Goal: Information Seeking & Learning: Learn about a topic

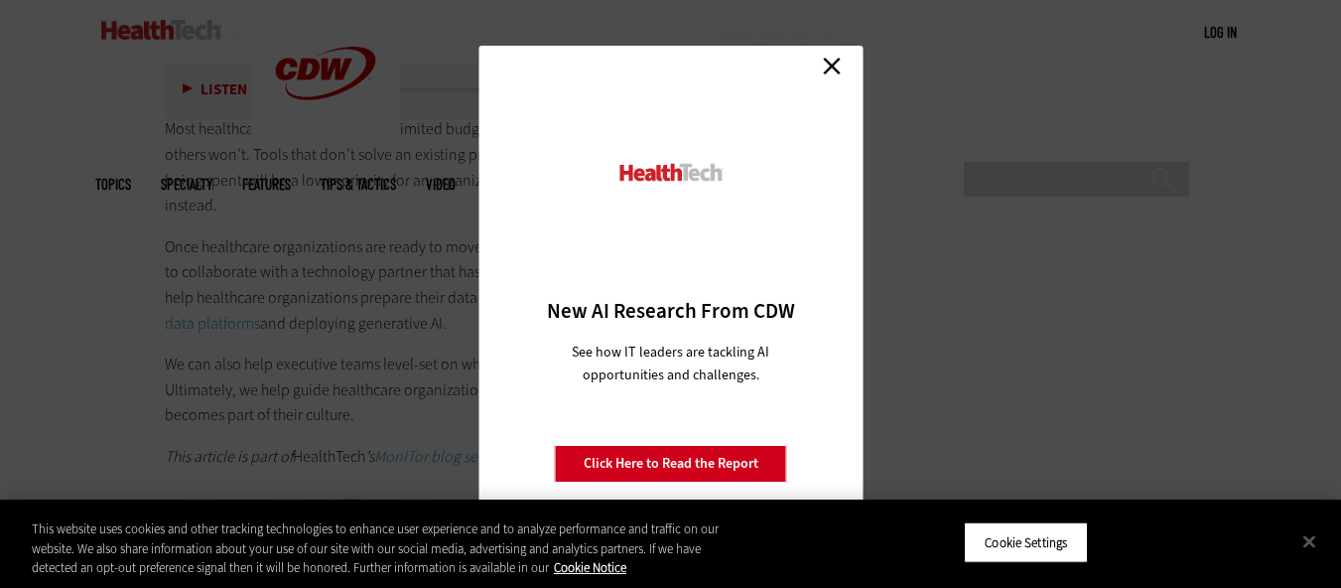
scroll to position [3567, 0]
click at [829, 59] on link "Close" at bounding box center [832, 66] width 30 height 30
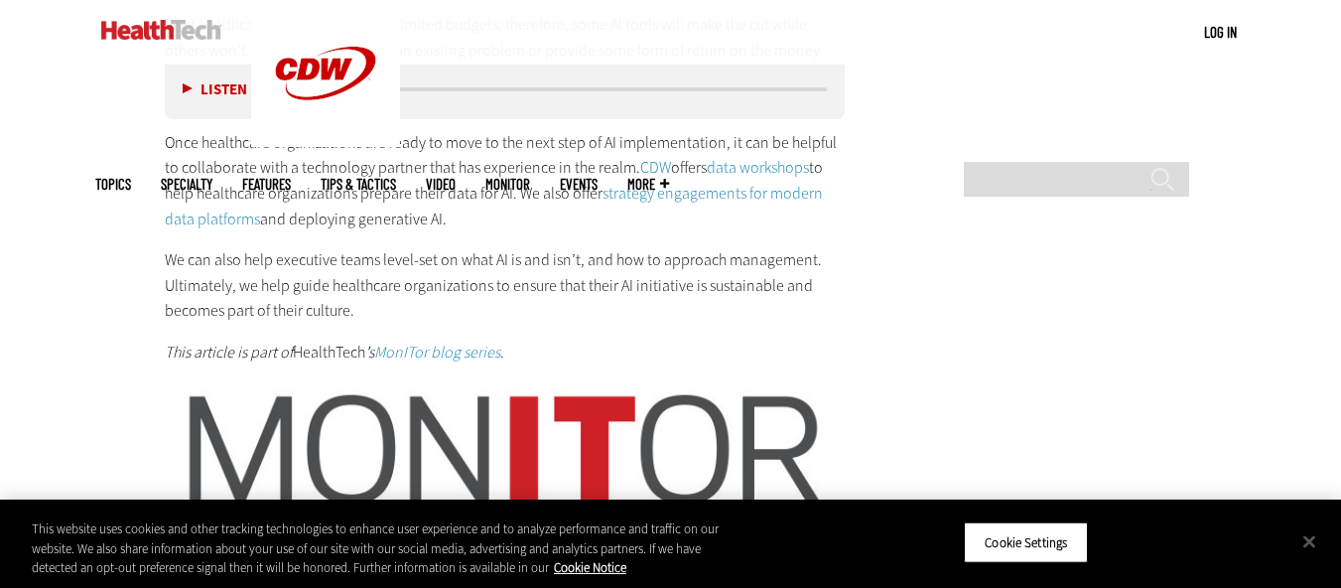
scroll to position [3667, 0]
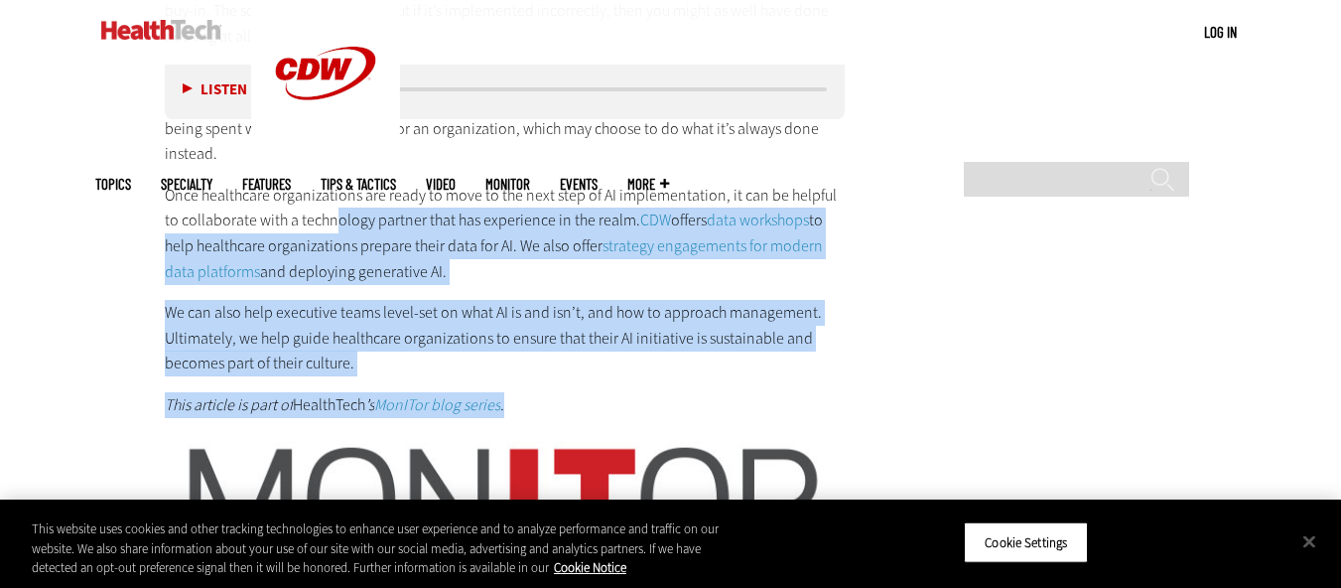
drag, startPoint x: 524, startPoint y: 378, endPoint x: 319, endPoint y: 198, distance: 273.6
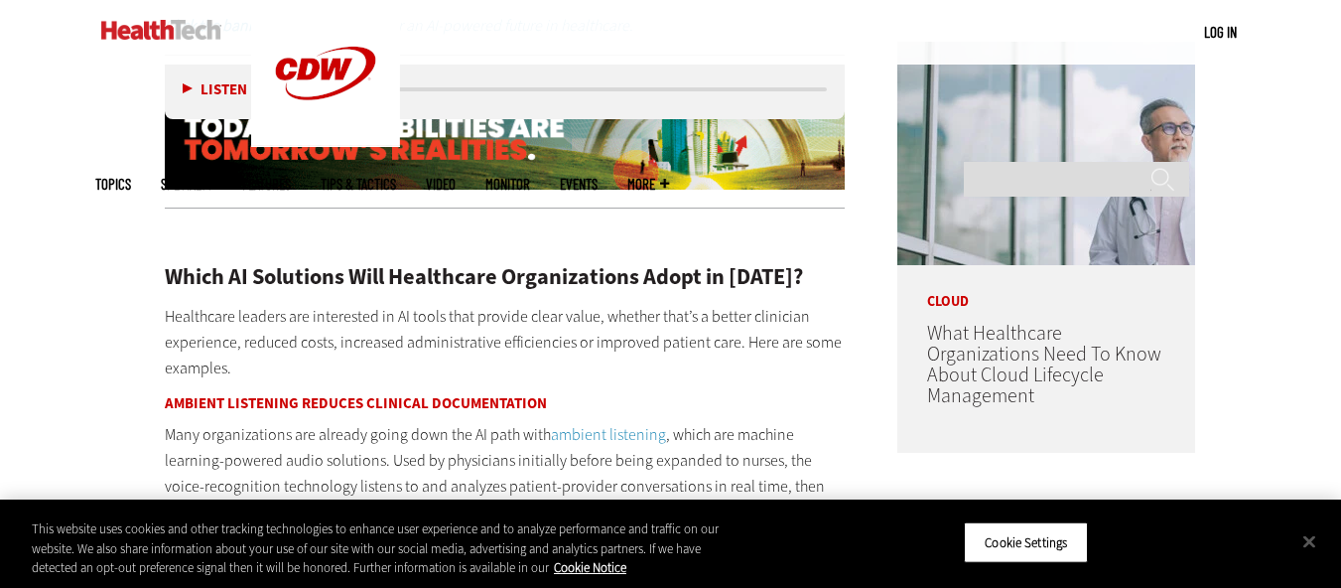
scroll to position [1483, 0]
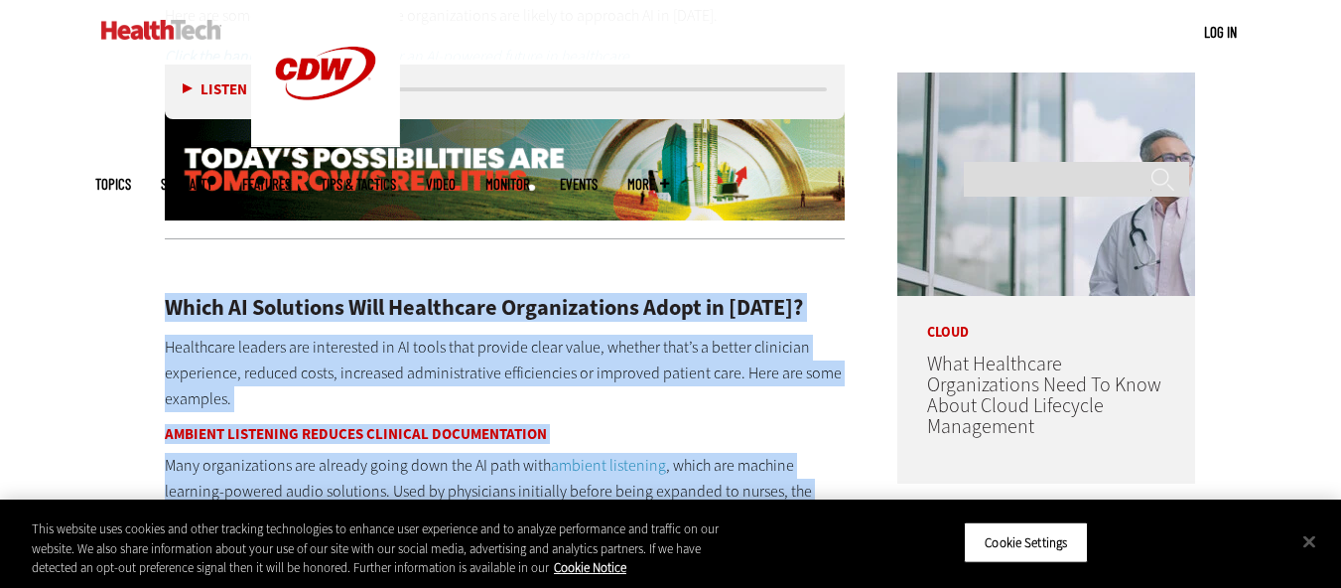
click at [171, 306] on h2 "Which AI Solutions Will Healthcare Organizations Adopt in [DATE]?" at bounding box center [505, 308] width 681 height 22
copy div "Which AI Solutions Will Healthcare Organizations Adopt in 2025? Healthcare lead…"
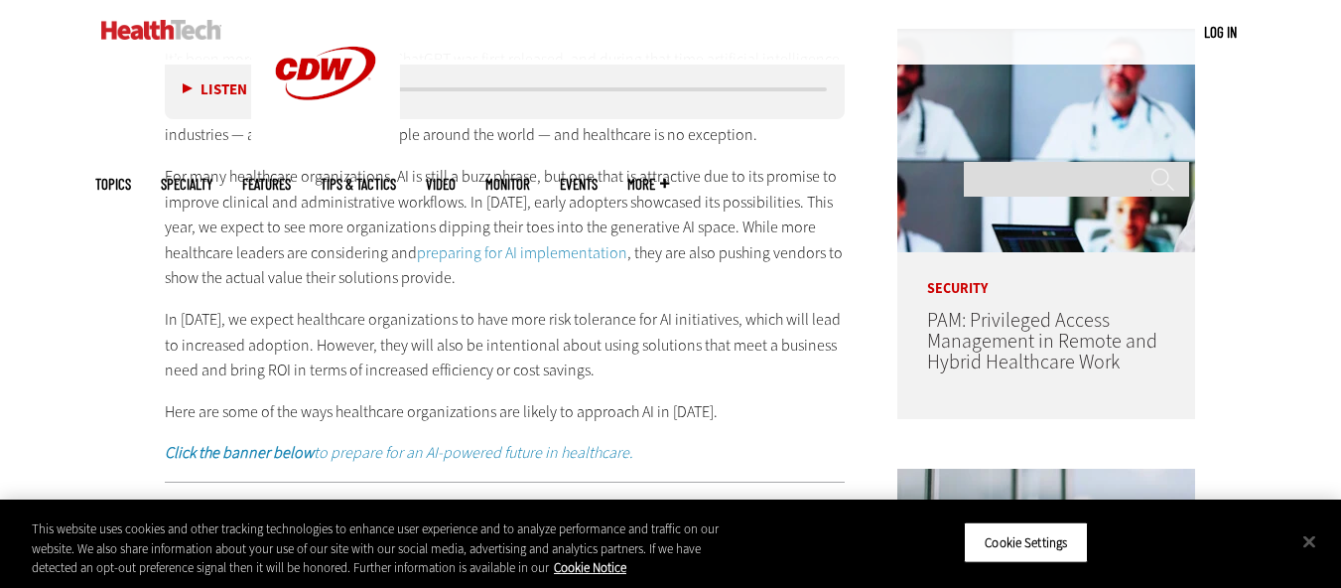
scroll to position [1086, 0]
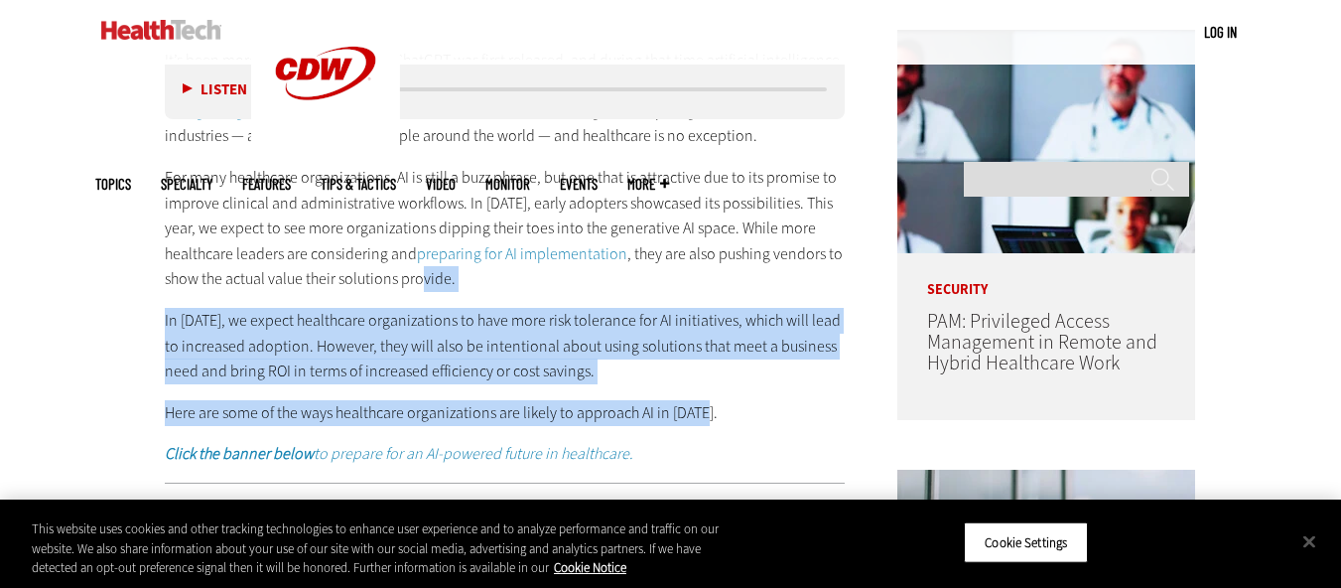
drag, startPoint x: 709, startPoint y: 411, endPoint x: 425, endPoint y: 284, distance: 311.0
click at [425, 284] on div "It’s been more than two years since ChatGPT was first released, and during that…" at bounding box center [505, 257] width 681 height 419
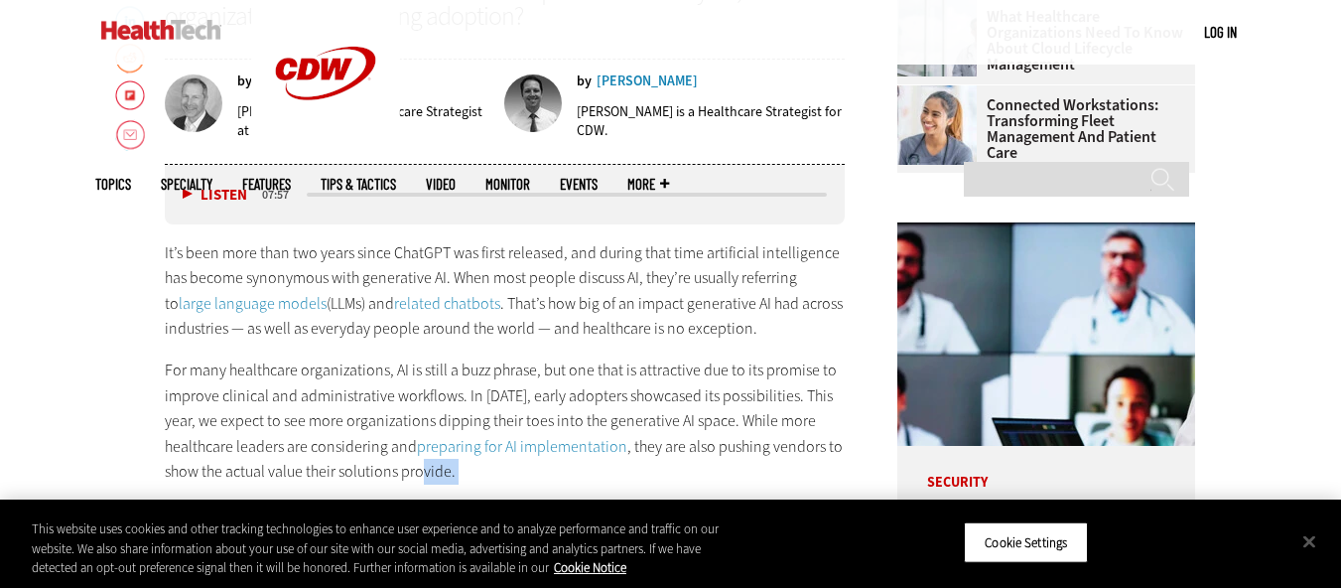
scroll to position [887, 0]
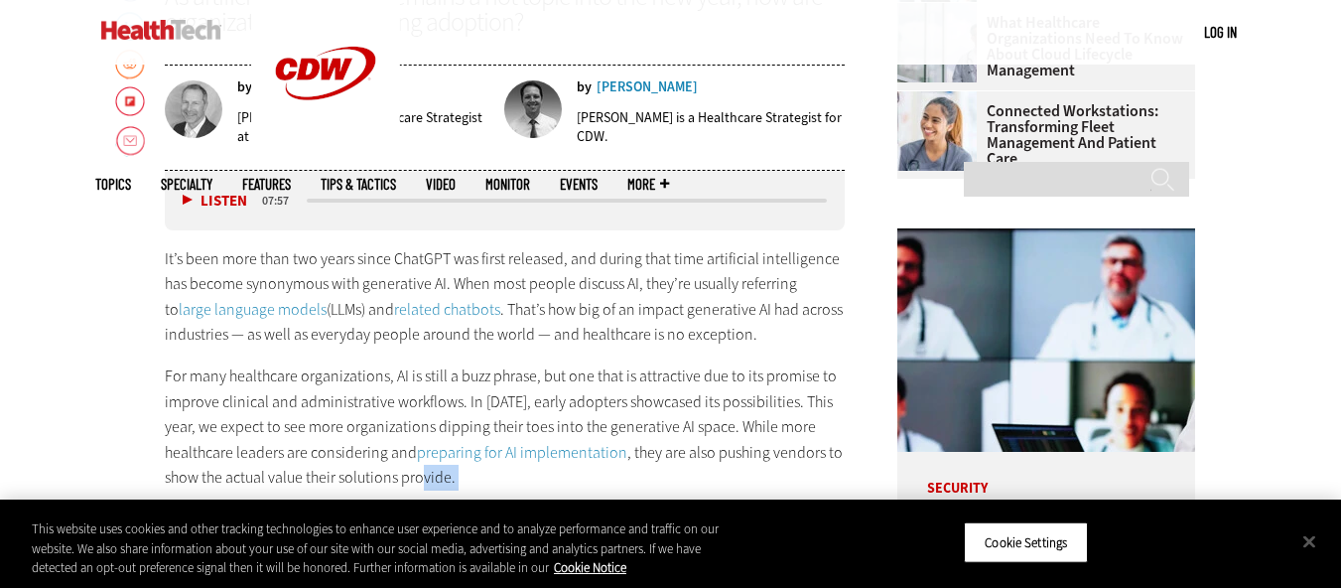
click at [170, 257] on p "It’s been more than two years since ChatGPT was first released, and during that…" at bounding box center [505, 296] width 681 height 101
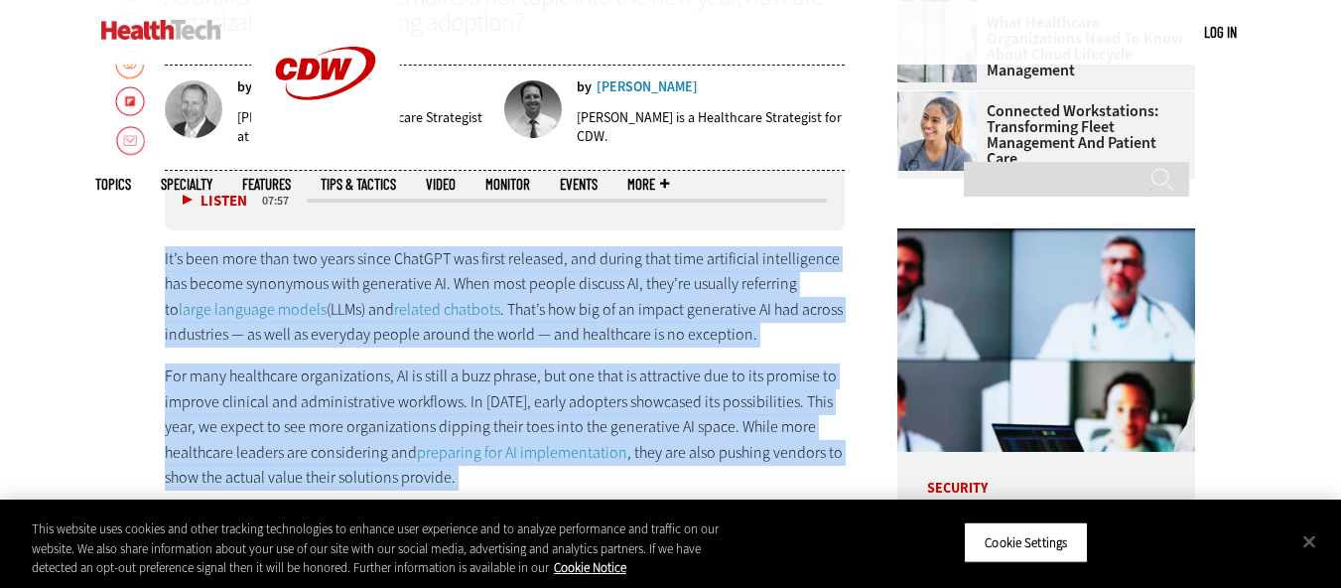
click at [165, 264] on p "It’s been more than two years since ChatGPT was first released, and during that…" at bounding box center [505, 296] width 681 height 101
copy div "It’s been more than two years since ChatGPT was first released, and during that…"
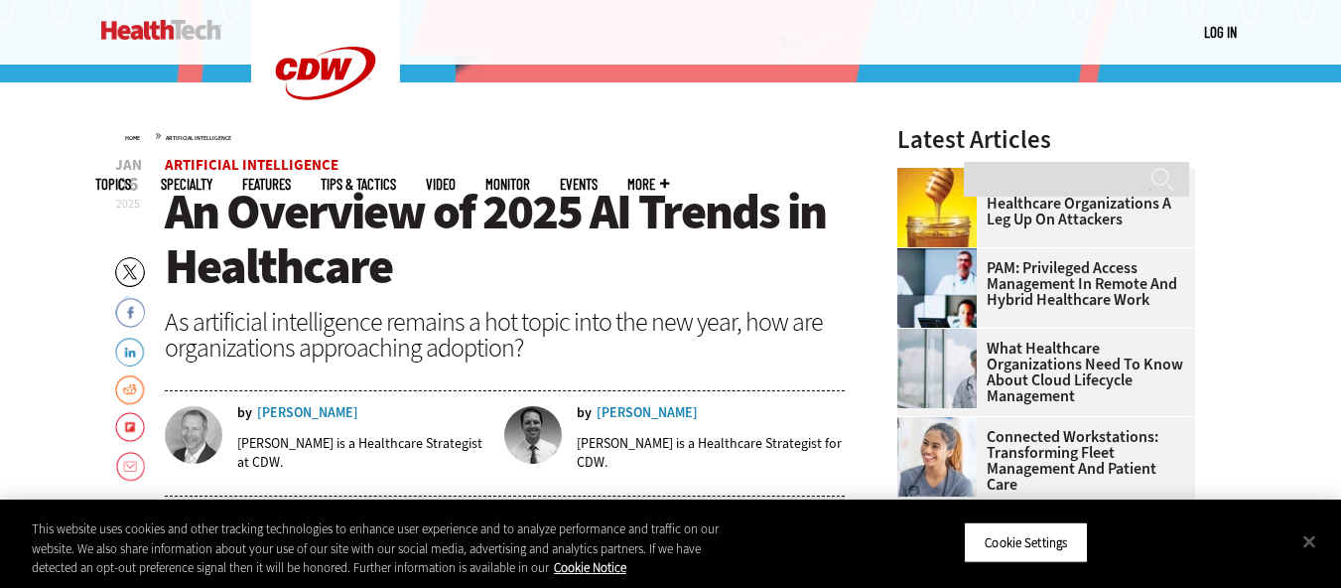
scroll to position [590, 0]
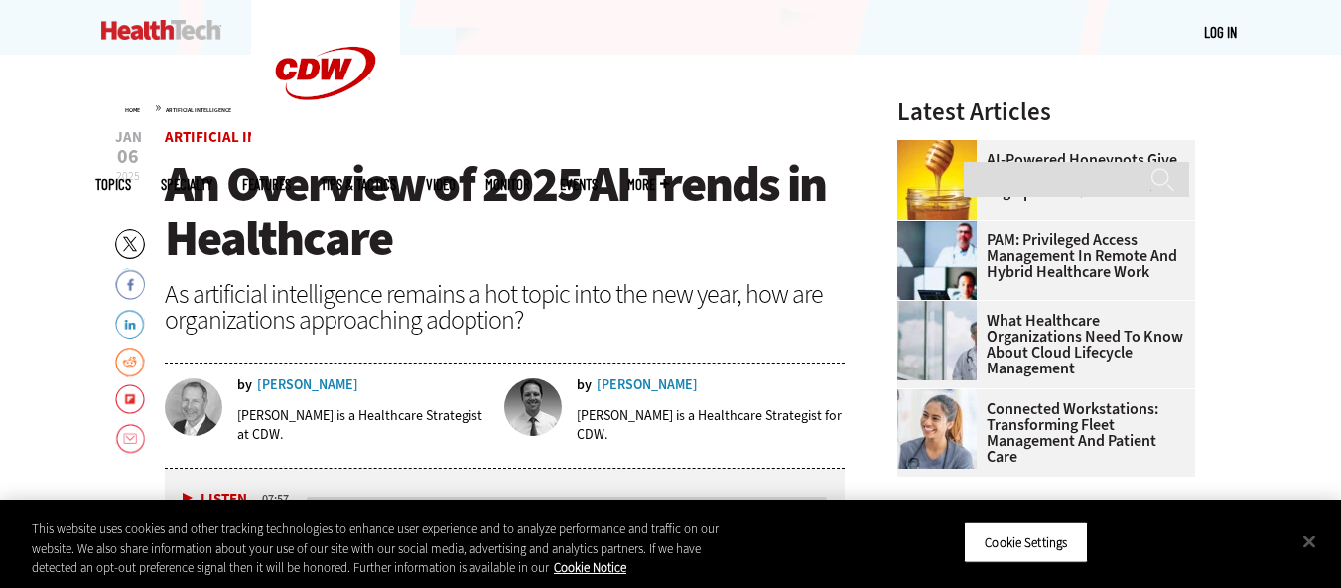
scroll to position [596, 0]
